Goal: Task Accomplishment & Management: Use online tool/utility

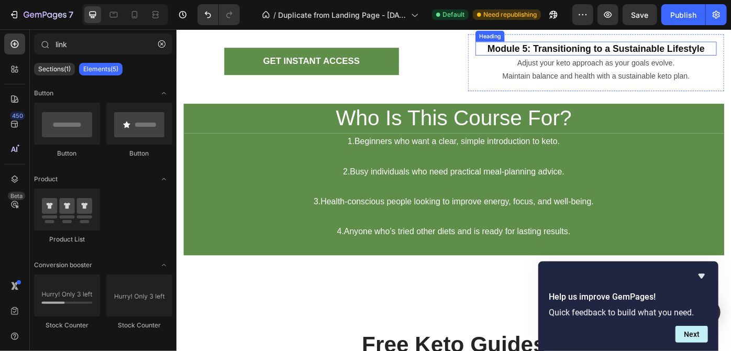
scroll to position [1868, 0]
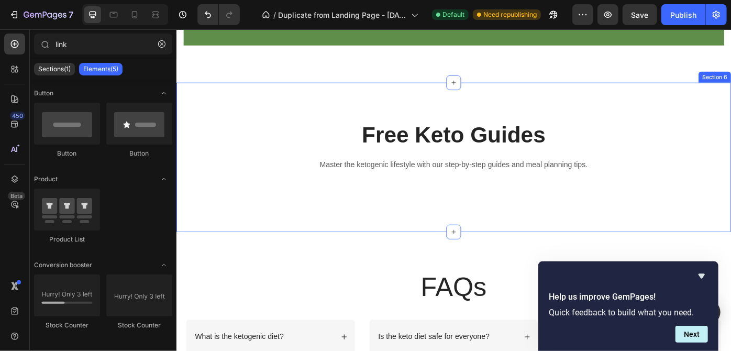
click at [331, 91] on div "Free Keto Guides Heading Master the ketogenic lifestyle with our step-by-step g…" at bounding box center [490, 173] width 629 height 169
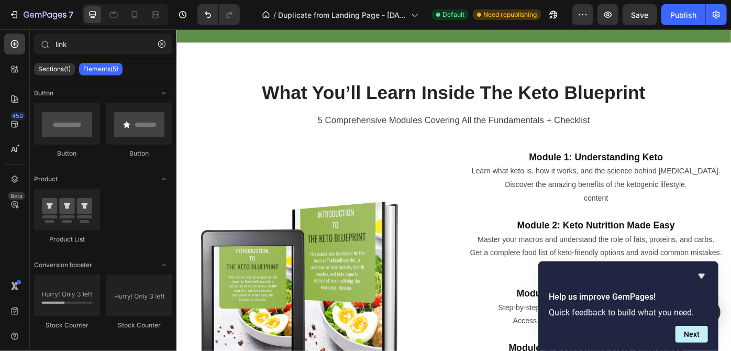
scroll to position [1106, 0]
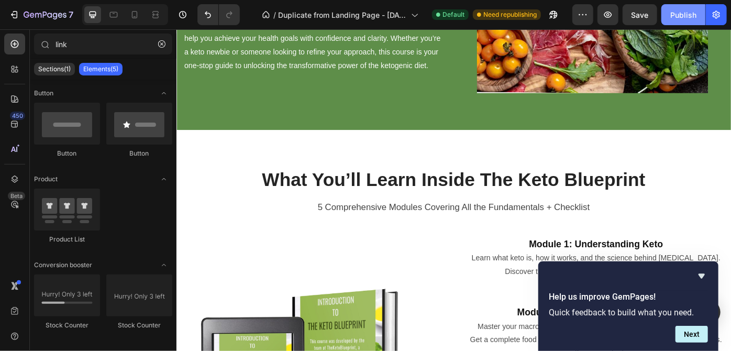
click at [686, 8] on button "Publish" at bounding box center [684, 14] width 44 height 21
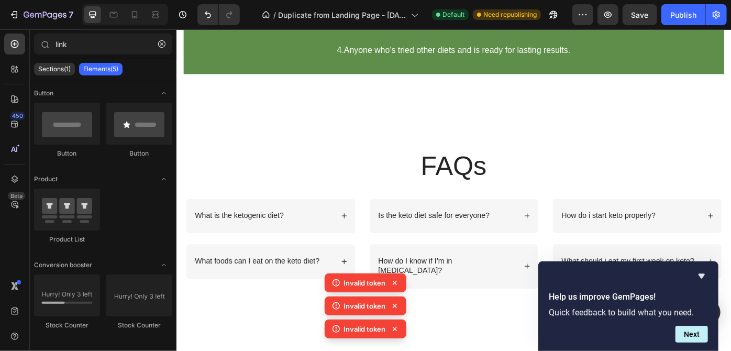
scroll to position [1916, 0]
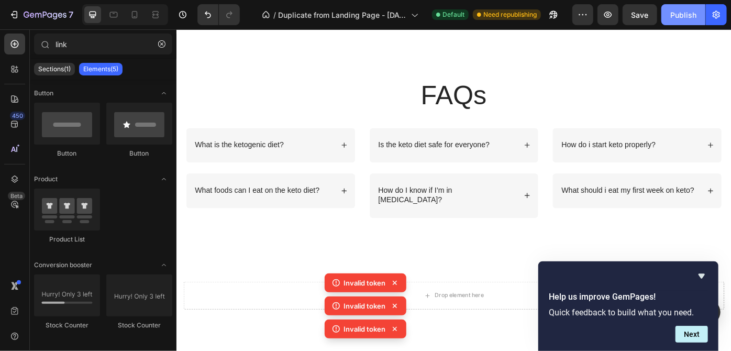
click at [687, 13] on div "Publish" at bounding box center [684, 14] width 26 height 11
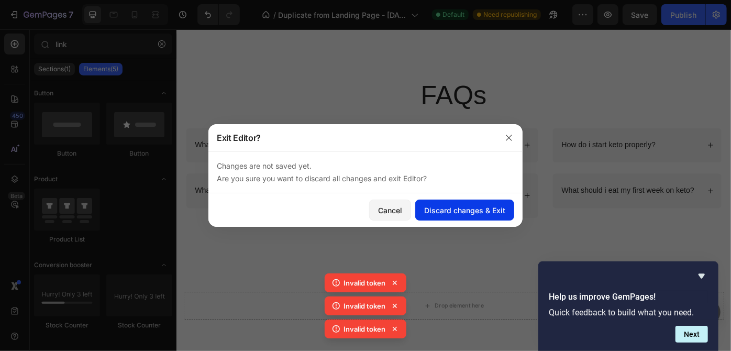
click at [443, 214] on div "Discard changes & Exit" at bounding box center [464, 210] width 81 height 11
